Goal: Find specific page/section: Find specific page/section

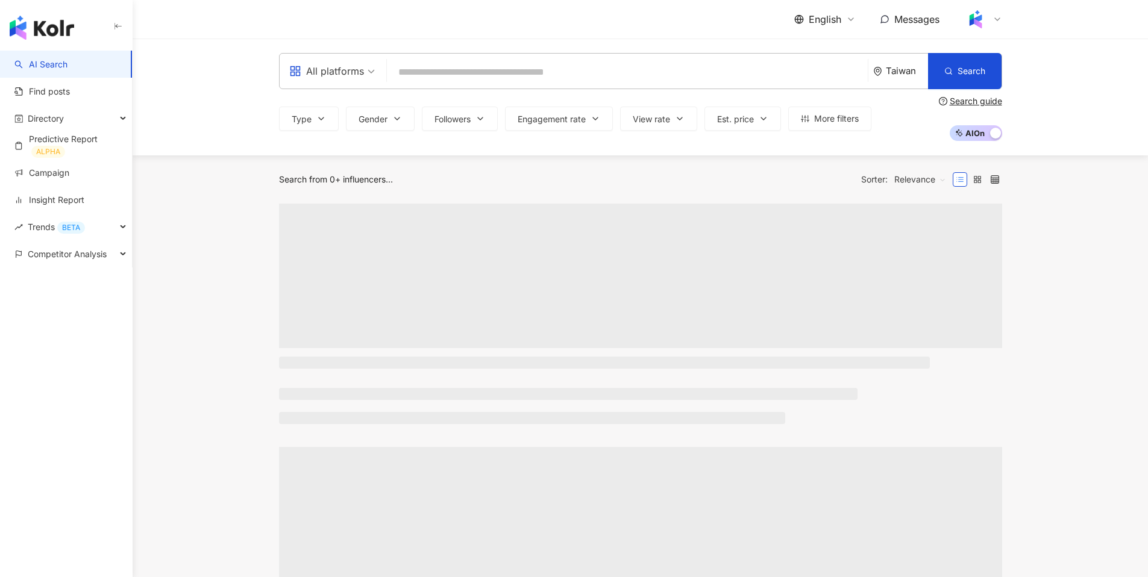
click at [827, 15] on span "English" at bounding box center [825, 19] width 33 height 13
click at [832, 54] on div "繁體中文" at bounding box center [832, 46] width 60 height 21
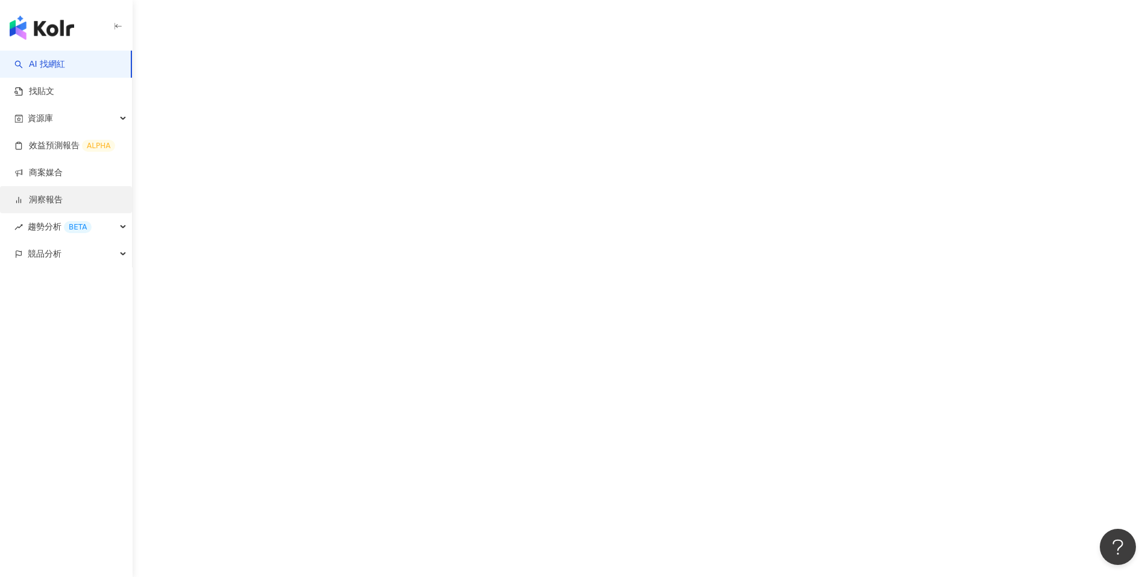
click at [51, 199] on link "洞察報告" at bounding box center [38, 200] width 48 height 12
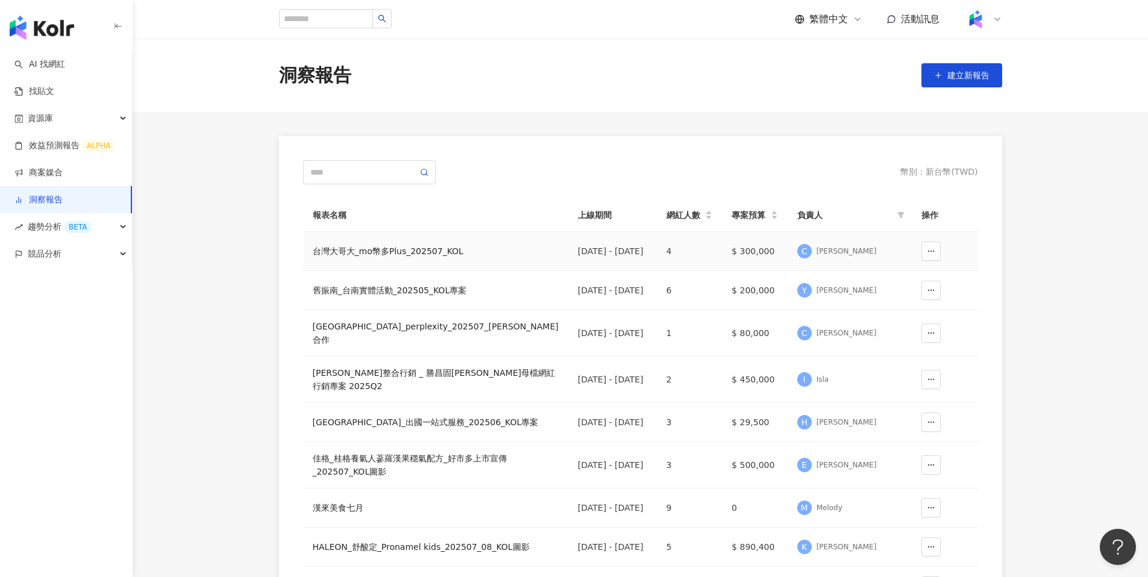
click at [371, 252] on div "台灣大哥大_mo幣多Plus_202507_KOL" at bounding box center [436, 251] width 246 height 13
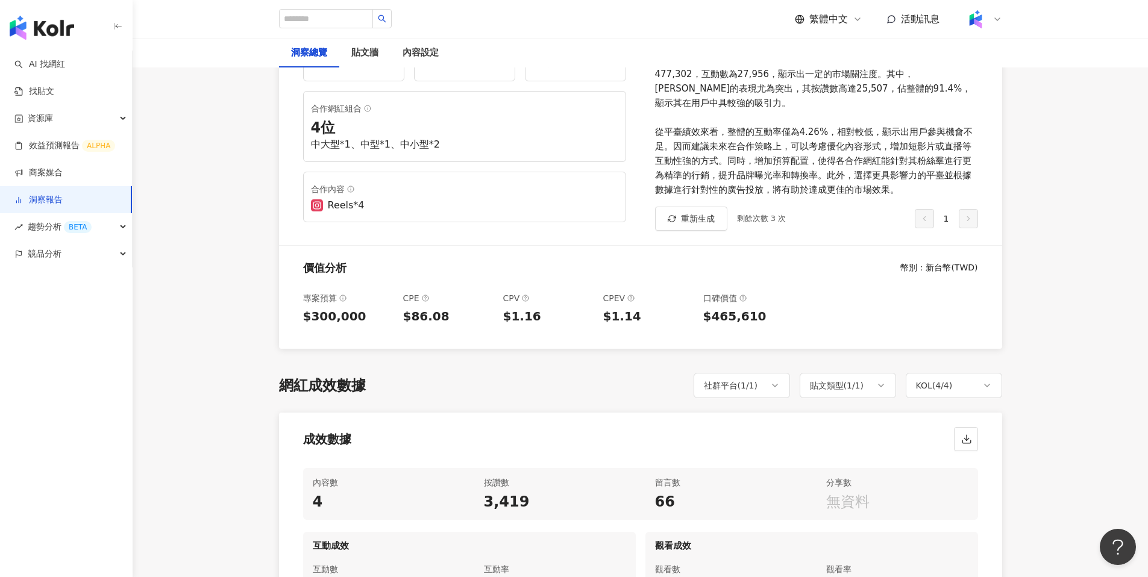
scroll to position [17, 0]
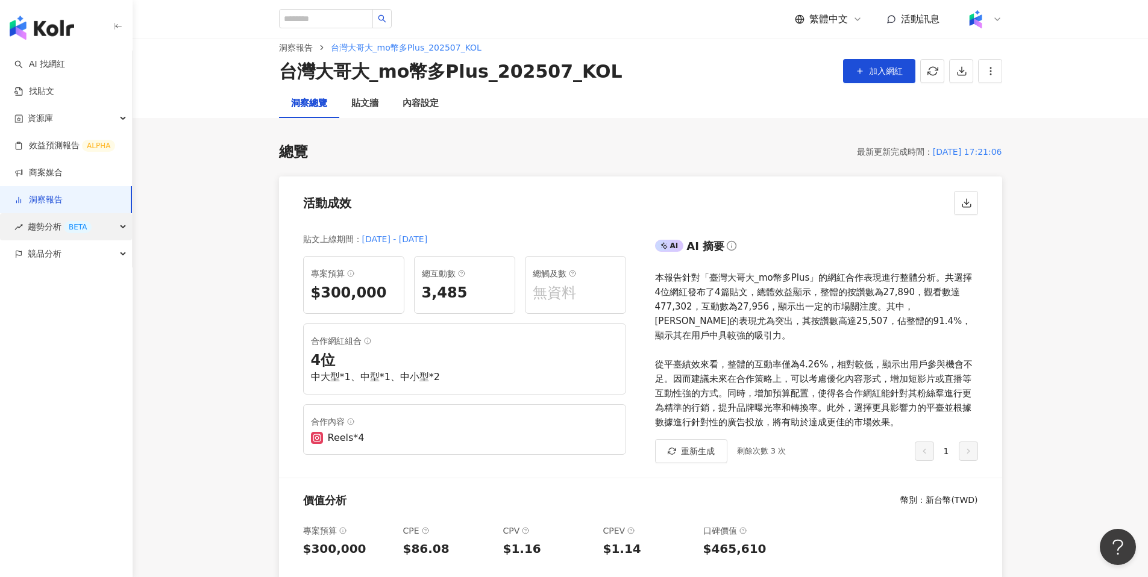
click at [34, 224] on span "趨勢分析 BETA" at bounding box center [60, 226] width 64 height 27
